Goal: Communication & Community: Answer question/provide support

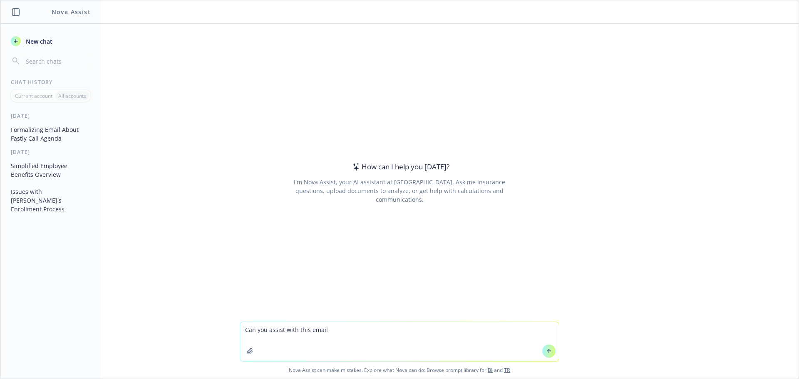
type textarea "Can you assist with this email?"
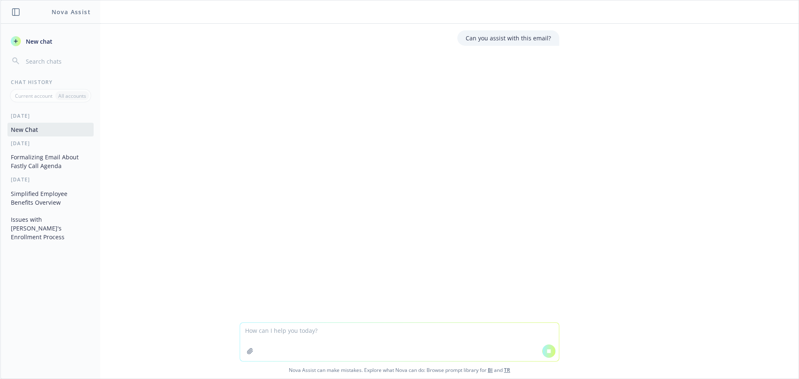
type textarea "Lore ipsumdo, Sitametc adi Elits – doei tem inci utl e dolor magnaal! En admi v…"
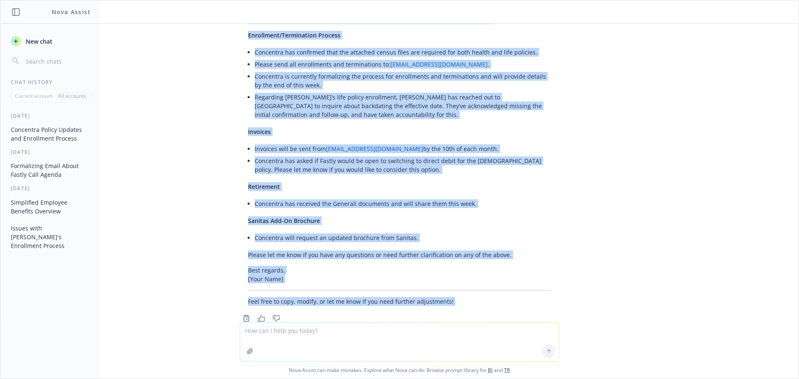
scroll to position [357, 0]
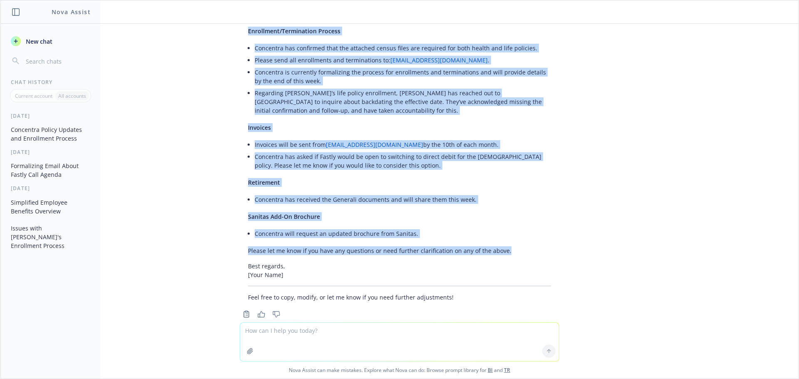
drag, startPoint x: 242, startPoint y: 50, endPoint x: 501, endPoint y: 239, distance: 320.8
click at [501, 239] on div "Here’s a polished and professional revision of your email. Let me know if you’d…" at bounding box center [400, 125] width 320 height 359
copy div "Lore ipsumdo, Sitametc adi Elits— D eius tem inci utl e dolor magnaal! En admin…"
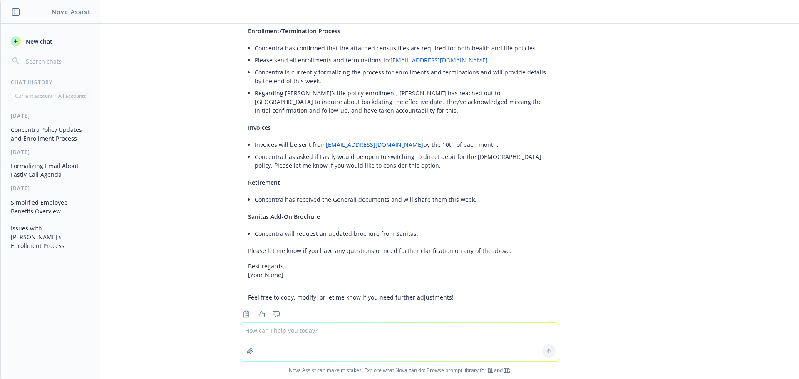
click at [276, 331] on textarea at bounding box center [399, 342] width 319 height 38
